Goal: Task Accomplishment & Management: Use online tool/utility

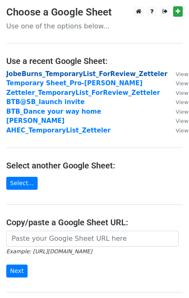
click at [86, 74] on strong "JobeBurns_TemporaryList_ForReview_Zetteler" at bounding box center [86, 74] width 161 height 8
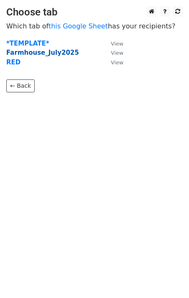
click at [46, 51] on strong "Farmhouse_July2025" at bounding box center [42, 53] width 73 height 8
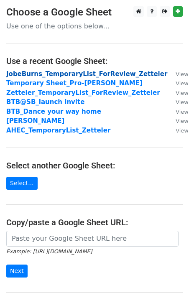
click at [87, 75] on strong "JobeBurns_TemporaryList_ForReview_Zetteler" at bounding box center [86, 74] width 161 height 8
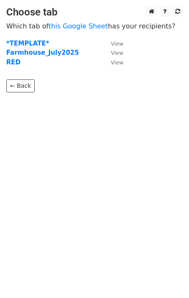
drag, startPoint x: 56, startPoint y: 55, endPoint x: 125, endPoint y: 51, distance: 68.2
click at [119, 53] on small "View" at bounding box center [117, 53] width 13 height 6
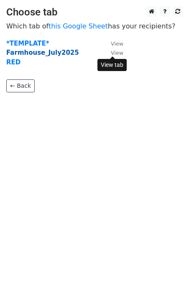
click at [42, 53] on strong "Farmhouse_July2025" at bounding box center [42, 53] width 73 height 8
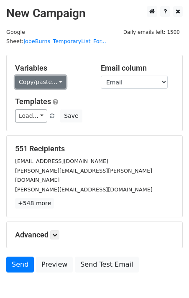
click at [36, 76] on link "Copy/paste..." at bounding box center [40, 82] width 51 height 13
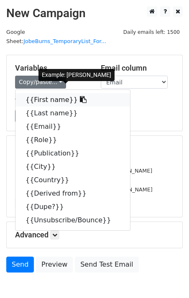
click at [47, 93] on link "{{First name}}" at bounding box center [72, 99] width 114 height 13
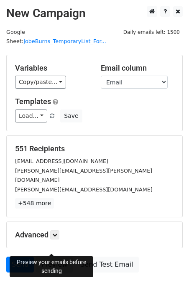
click at [53, 257] on link "Preview" at bounding box center [54, 265] width 37 height 16
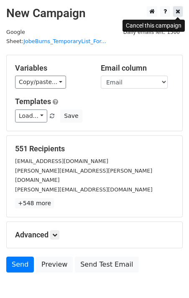
click at [175, 12] on link at bounding box center [178, 11] width 10 height 10
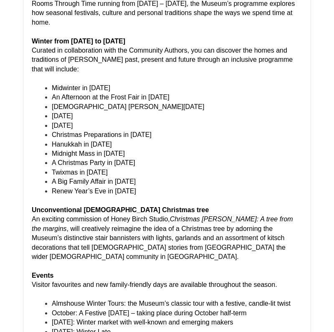
scroll to position [2604, 0]
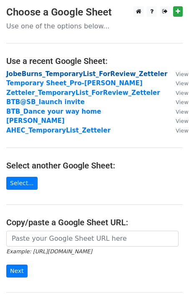
click at [46, 73] on strong "JobeBurns_TemporaryList_ForReview_Zetteler" at bounding box center [86, 74] width 161 height 8
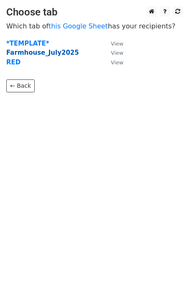
click at [42, 56] on strong "Farmhouse_July2025" at bounding box center [42, 53] width 73 height 8
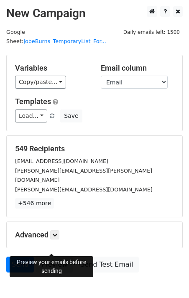
click at [50, 257] on link "Preview" at bounding box center [54, 265] width 37 height 16
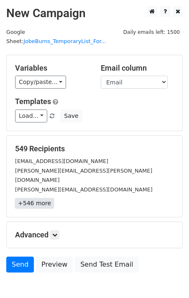
click at [42, 198] on link "+546 more" at bounding box center [34, 203] width 39 height 10
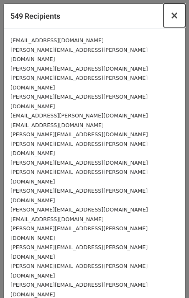
click at [175, 16] on span "×" at bounding box center [174, 16] width 8 height 12
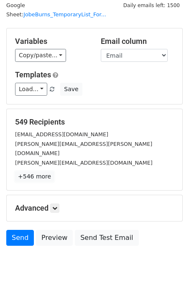
scroll to position [25, 0]
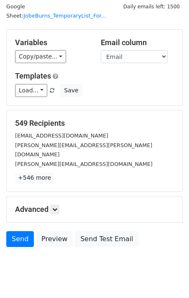
click at [31, 8] on small "Google Sheet: JobeBurns_TemporaryList_For..." at bounding box center [56, 11] width 100 height 16
click at [96, 13] on link "JobeBurns_TemporaryList_For..." at bounding box center [64, 16] width 83 height 6
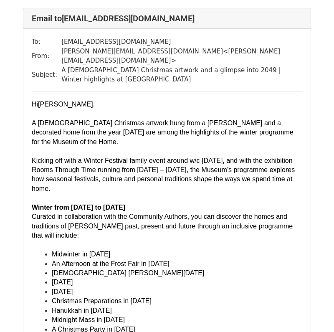
scroll to position [4789, 0]
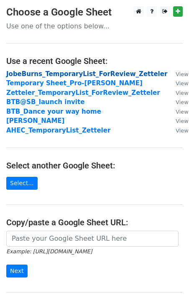
click at [55, 74] on strong "JobeBurns_TemporaryList_ForReview_Zetteler" at bounding box center [86, 74] width 161 height 8
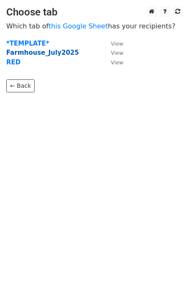
click at [56, 56] on strong "Farmhouse_July2025" at bounding box center [42, 53] width 73 height 8
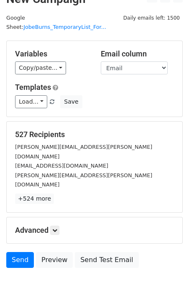
scroll to position [27, 0]
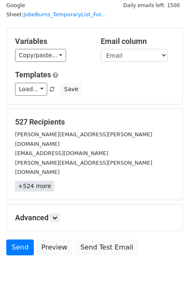
click at [28, 181] on link "+524 more" at bounding box center [34, 186] width 39 height 10
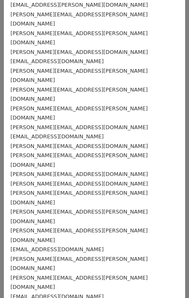
scroll to position [0, 0]
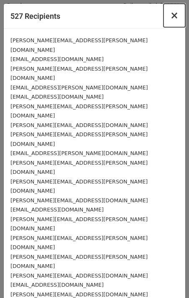
click at [173, 16] on span "×" at bounding box center [174, 16] width 8 height 12
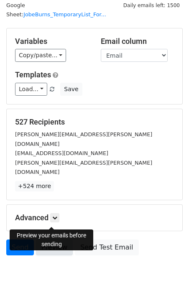
click at [59, 239] on link "Preview" at bounding box center [54, 247] width 37 height 16
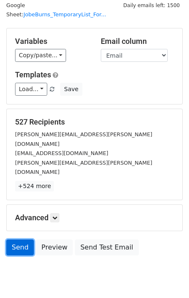
click at [24, 239] on link "Send" at bounding box center [20, 247] width 28 height 16
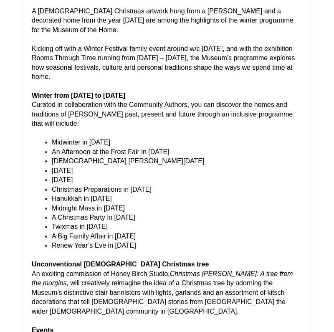
scroll to position [875, 0]
